Goal: Information Seeking & Learning: Learn about a topic

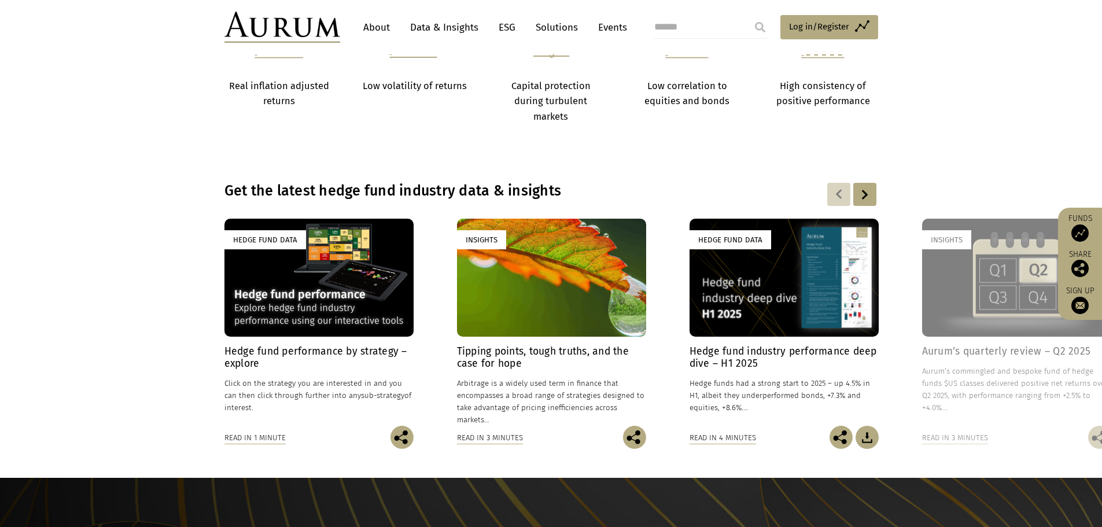
scroll to position [868, 0]
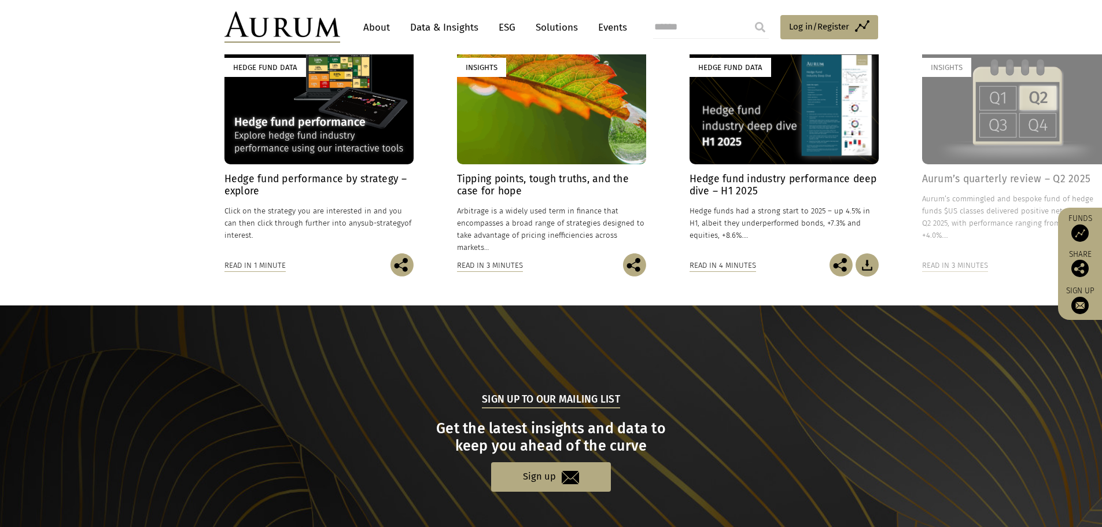
click at [365, 153] on div "Hedge Fund Data" at bounding box center [318, 105] width 189 height 118
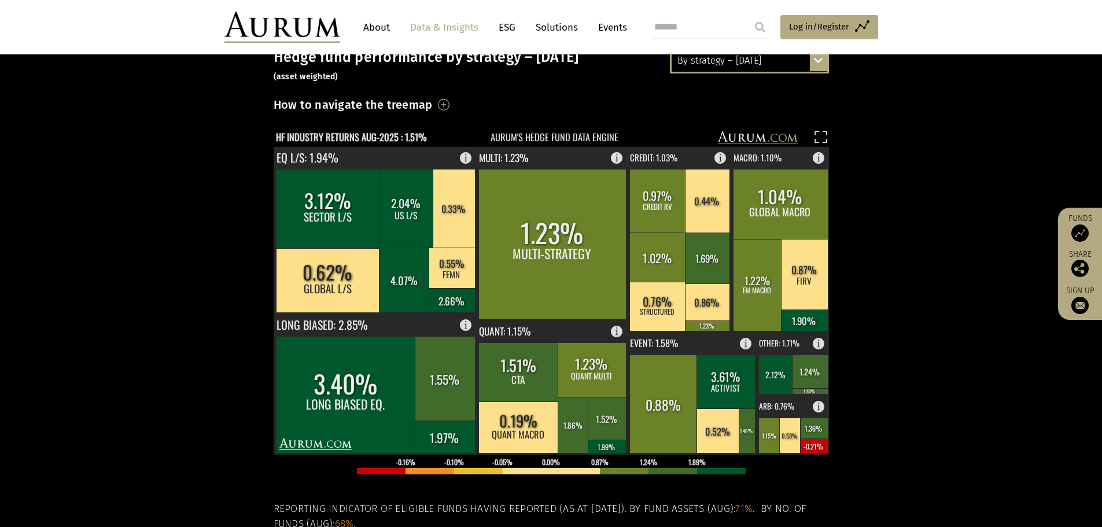
scroll to position [231, 0]
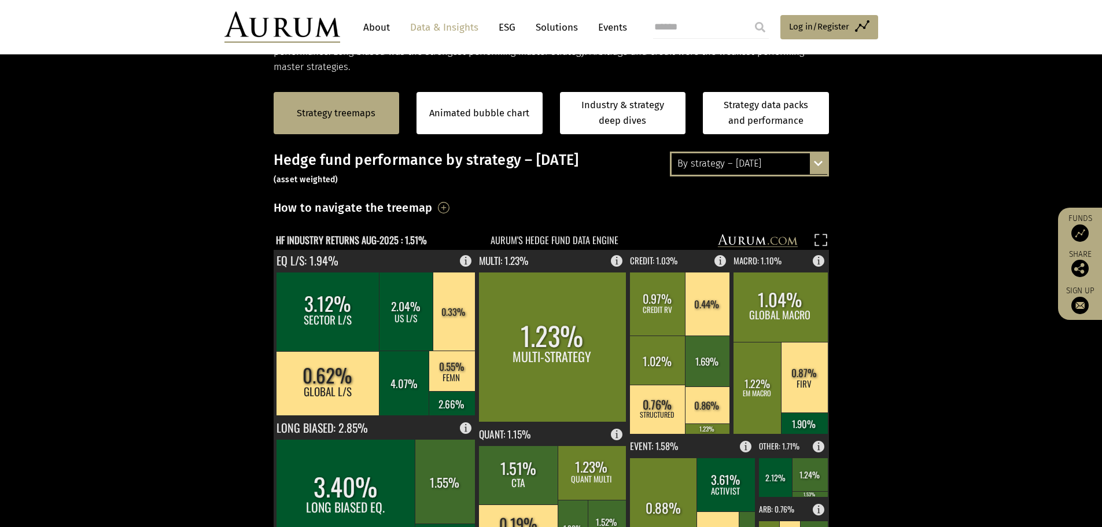
click at [735, 157] on div "By strategy – [DATE]" at bounding box center [750, 163] width 156 height 21
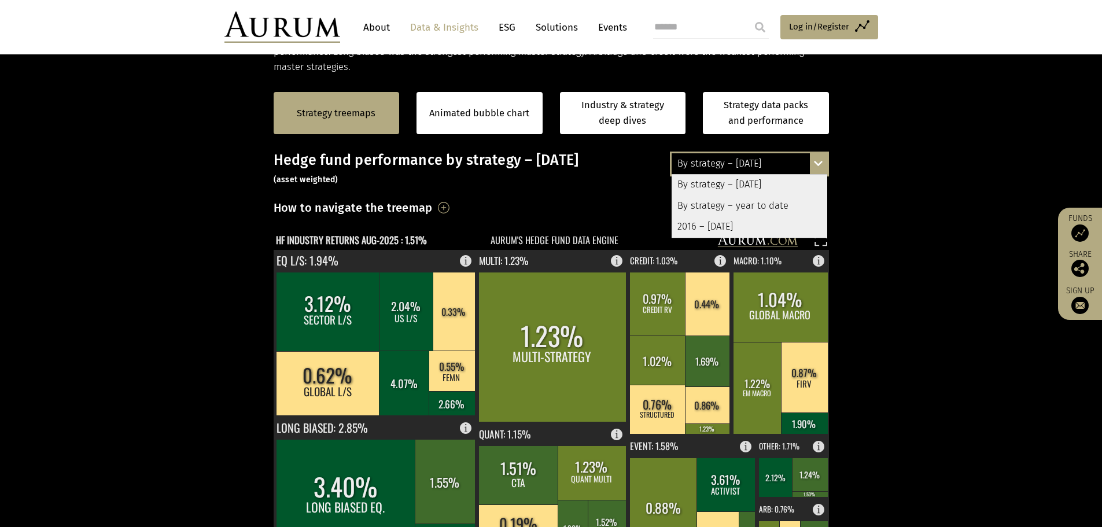
click at [724, 200] on div "By strategy – year to date" at bounding box center [750, 206] width 156 height 21
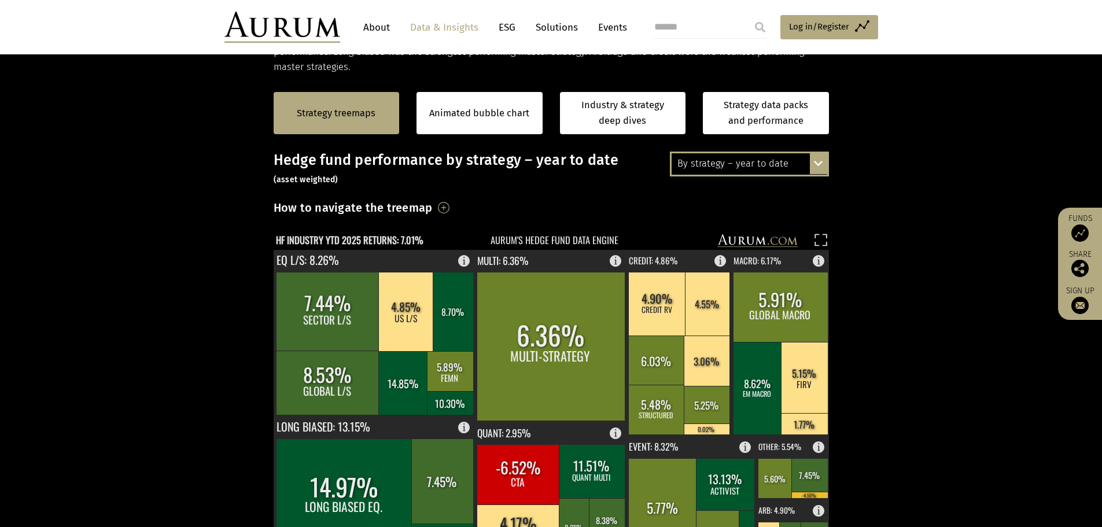
click at [749, 157] on div "By strategy – year to date" at bounding box center [750, 163] width 156 height 21
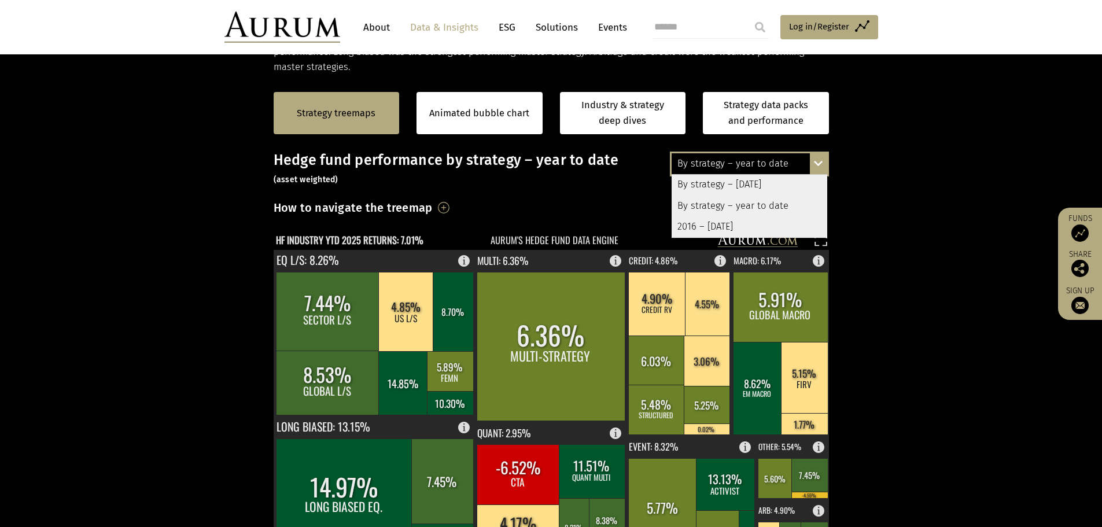
click at [707, 230] on div "2016 – [DATE]" at bounding box center [750, 226] width 156 height 21
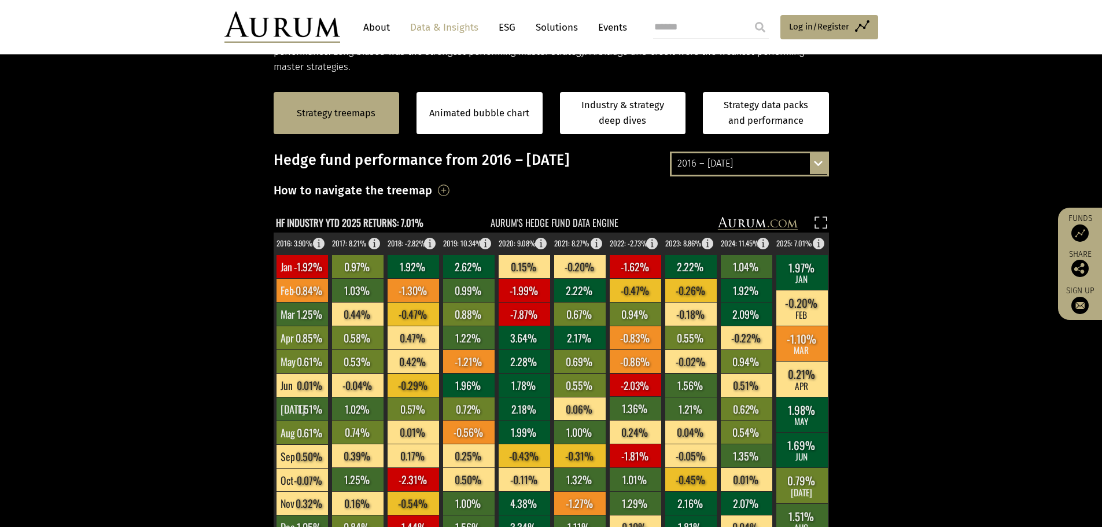
drag, startPoint x: 467, startPoint y: 123, endPoint x: 443, endPoint y: 158, distance: 42.0
click at [467, 123] on div "Animated bubble chart" at bounding box center [480, 113] width 126 height 42
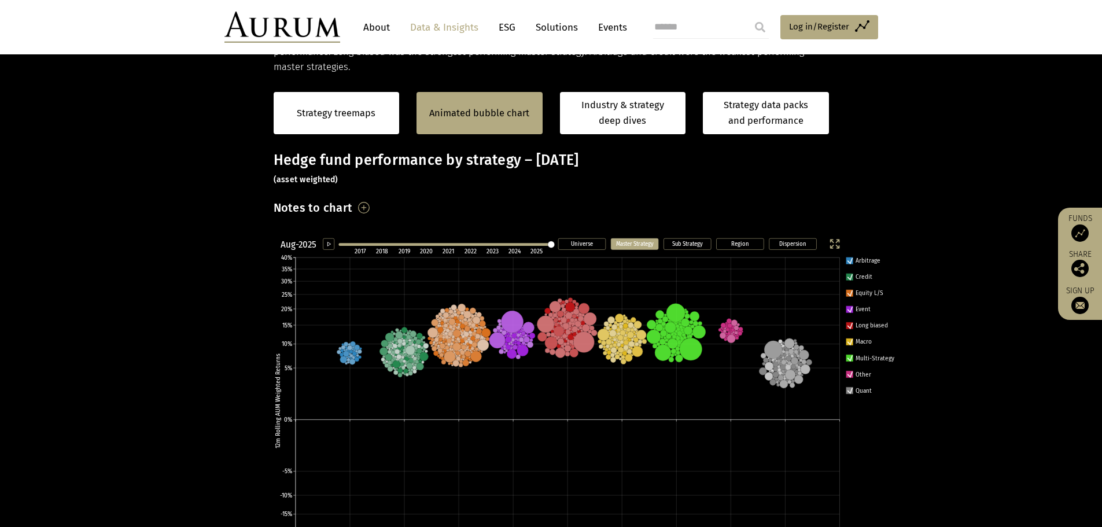
scroll to position [231, 0]
